Goal: Task Accomplishment & Management: Manage account settings

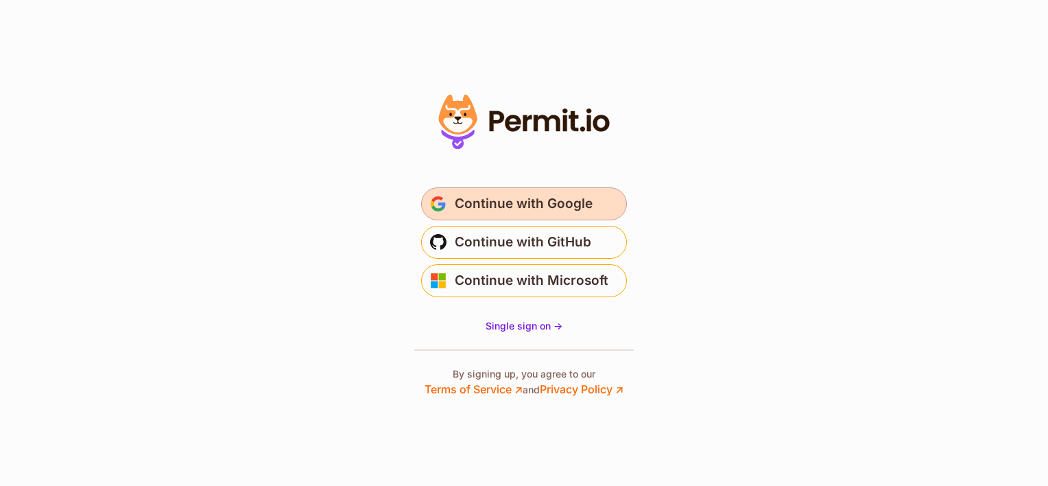
click at [530, 202] on span "Continue with Google" at bounding box center [524, 204] width 138 height 22
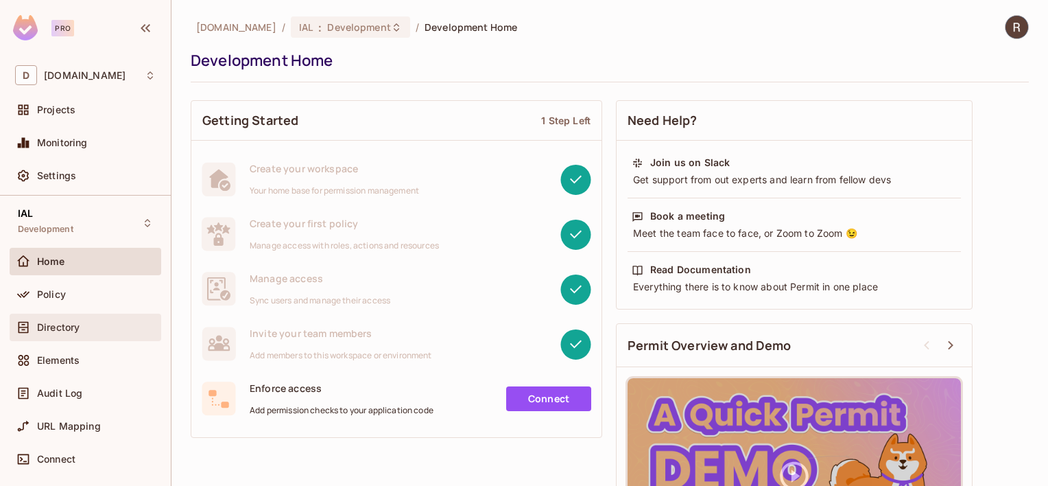
click at [69, 329] on span "Directory" at bounding box center [58, 327] width 43 height 11
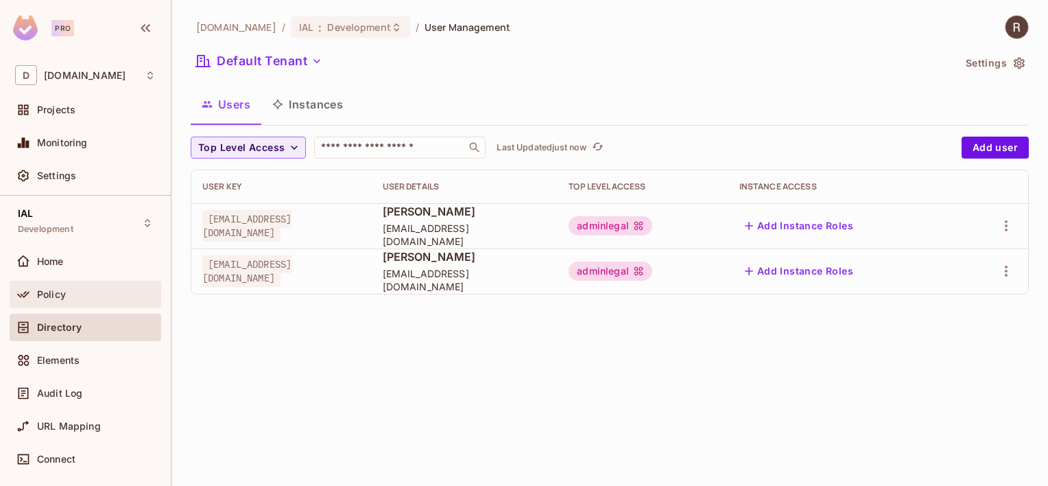
click at [54, 295] on span "Policy" at bounding box center [51, 294] width 29 height 11
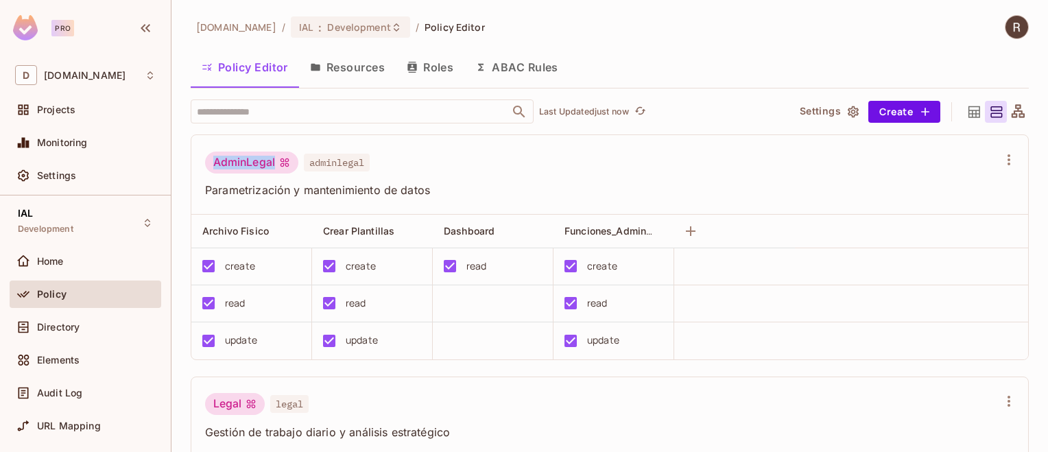
drag, startPoint x: 215, startPoint y: 158, endPoint x: 279, endPoint y: 161, distance: 63.8
click at [279, 161] on div "AdminLegal" at bounding box center [251, 163] width 93 height 22
click at [229, 266] on div "create" at bounding box center [240, 266] width 30 height 15
drag, startPoint x: 226, startPoint y: 266, endPoint x: 262, endPoint y: 266, distance: 35.7
click at [263, 264] on div "create" at bounding box center [247, 266] width 106 height 29
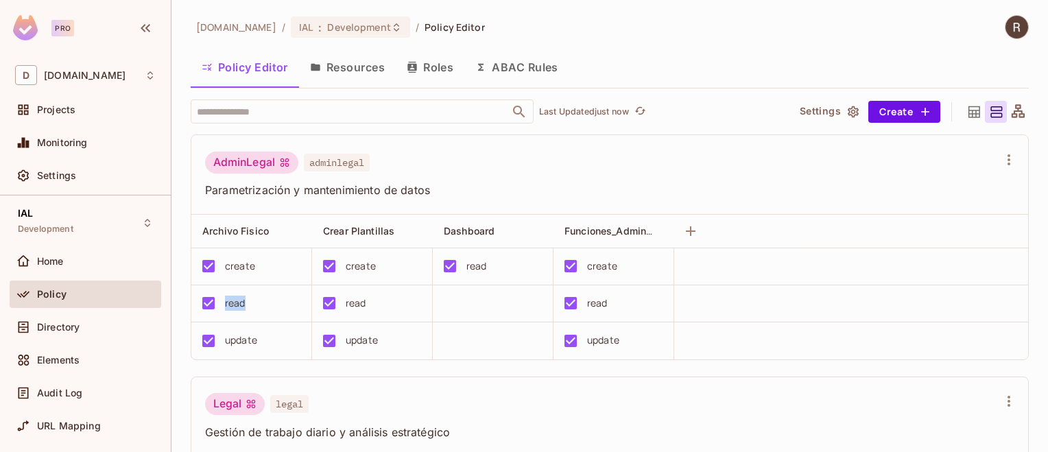
drag, startPoint x: 262, startPoint y: 266, endPoint x: 254, endPoint y: 307, distance: 42.0
click at [254, 306] on div "read" at bounding box center [247, 303] width 106 height 29
drag, startPoint x: 254, startPoint y: 307, endPoint x: 243, endPoint y: 342, distance: 37.3
click at [243, 342] on div "update" at bounding box center [241, 340] width 32 height 15
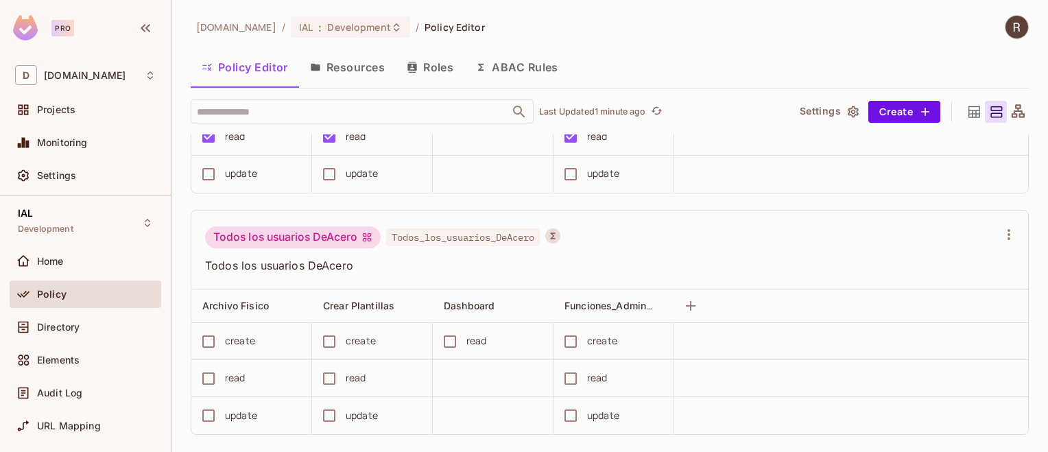
scroll to position [664, 0]
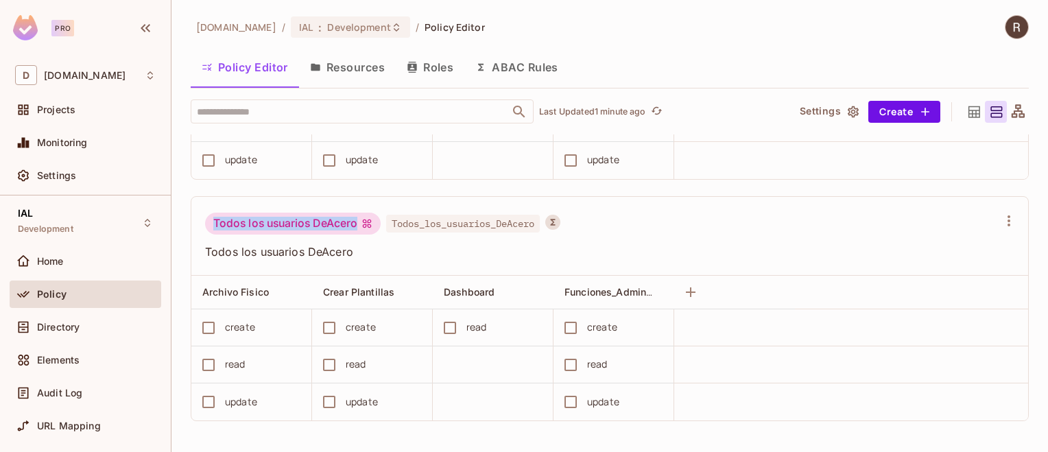
drag, startPoint x: 211, startPoint y: 220, endPoint x: 391, endPoint y: 209, distance: 180.0
click at [391, 209] on div "Todos los usuarios DeAcero Todos_los_usuarios_DeAcero Todos los usuarios DeAcero" at bounding box center [609, 237] width 837 height 80
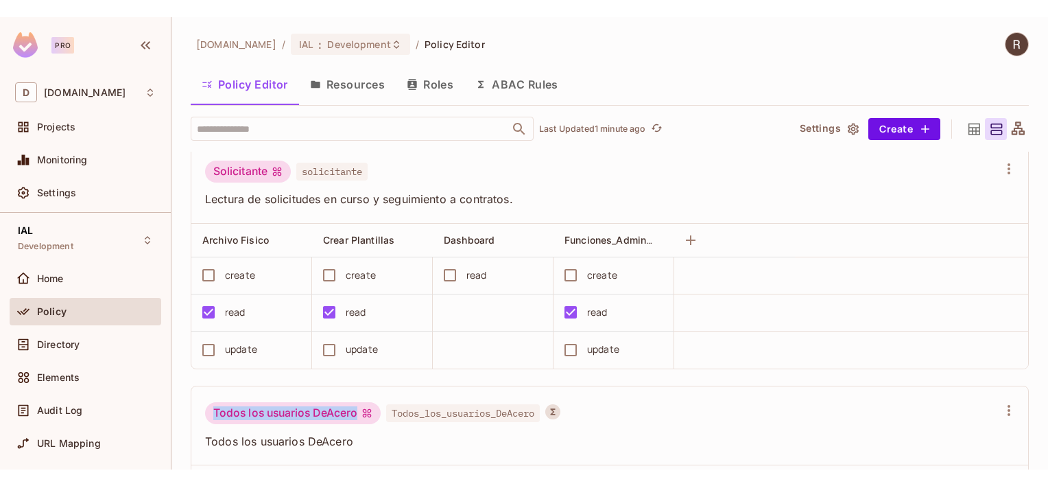
scroll to position [497, 0]
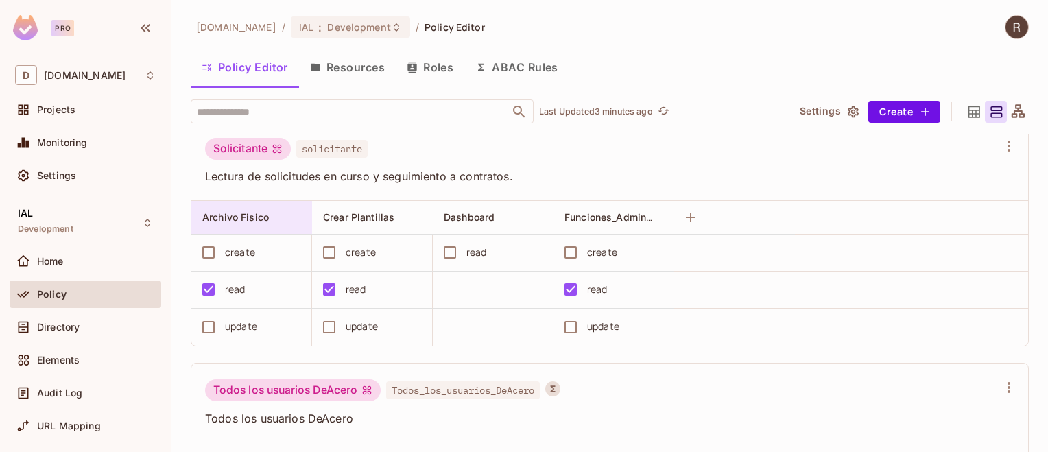
click at [228, 215] on span "Archivo Fisico" at bounding box center [235, 217] width 67 height 12
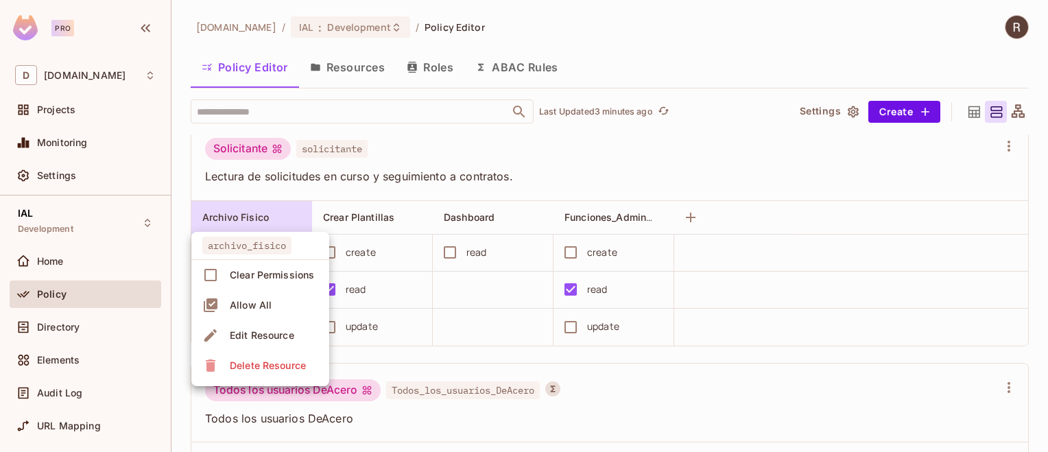
click at [817, 349] on div at bounding box center [524, 226] width 1048 height 452
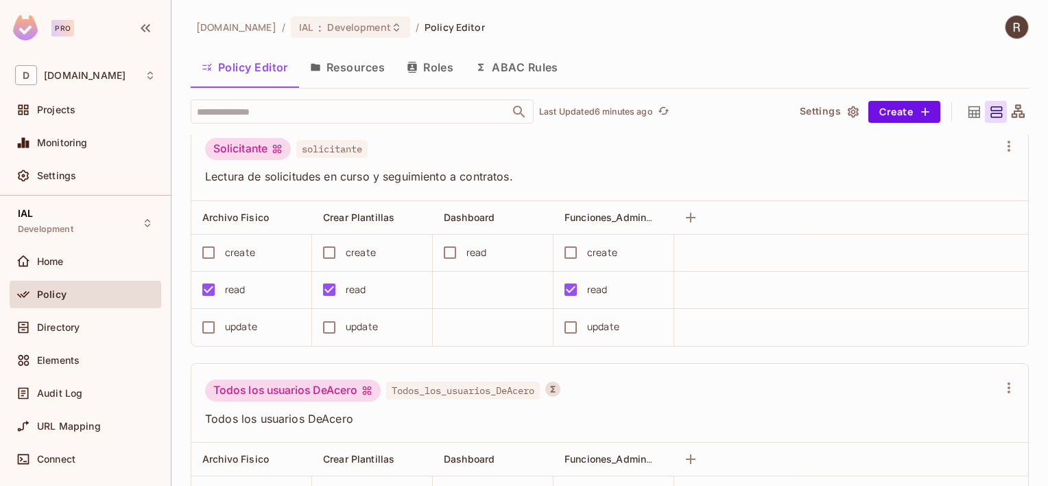
click at [1006, 30] on img at bounding box center [1017, 27] width 23 height 23
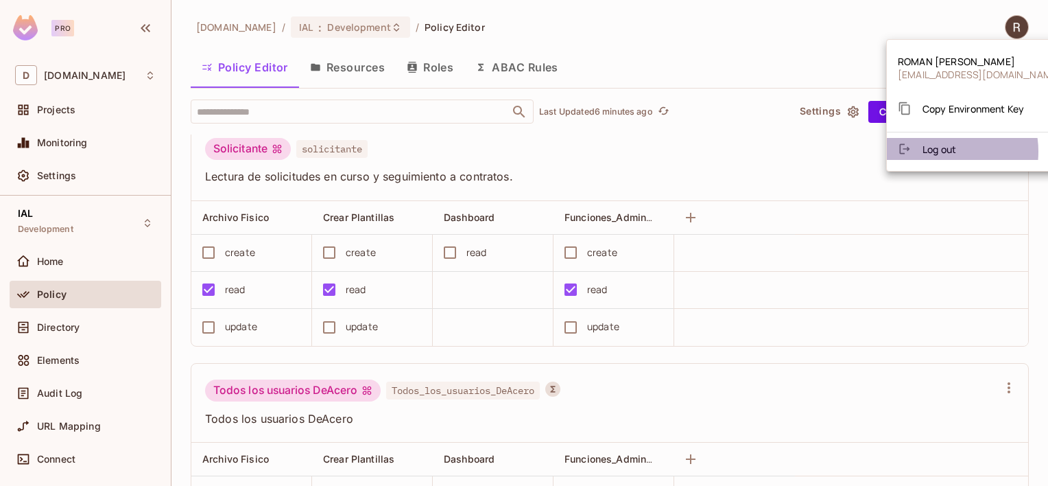
click at [941, 152] on span "Log out" at bounding box center [940, 149] width 34 height 13
